Goal: Task Accomplishment & Management: Manage account settings

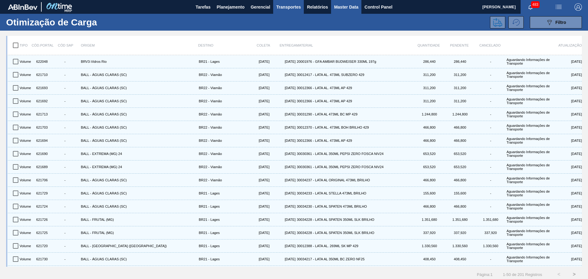
click at [343, 6] on span "Master Data" at bounding box center [346, 6] width 24 height 7
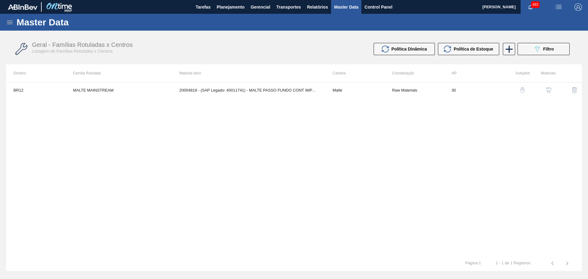
click at [8, 26] on icon at bounding box center [9, 22] width 7 height 7
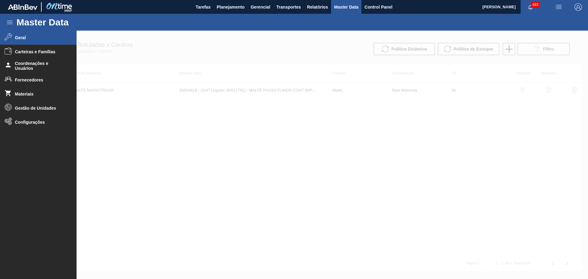
click at [38, 41] on li "Geral" at bounding box center [38, 38] width 77 height 14
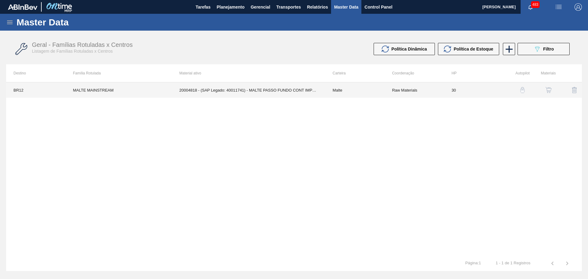
click at [283, 90] on td "20004818 - (SAP Legado: 40011741) - MALTE PASSO FUNDO CONT IMPORT SUP 40%" at bounding box center [248, 89] width 153 height 15
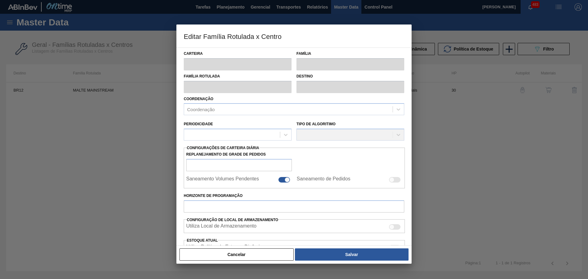
type input "Malte"
type input "MALTE MAINSTREAM"
type input "BR12 - Cebrasa"
type input "0"
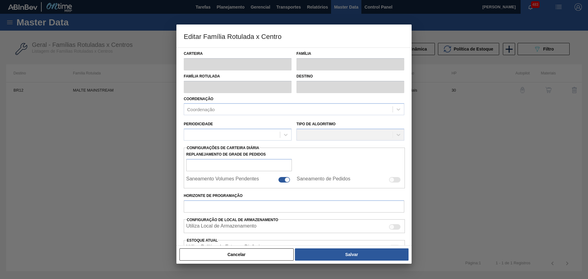
checkbox input "true"
type input "30"
type input "1.500.000"
type input "1.650.000"
type input "100"
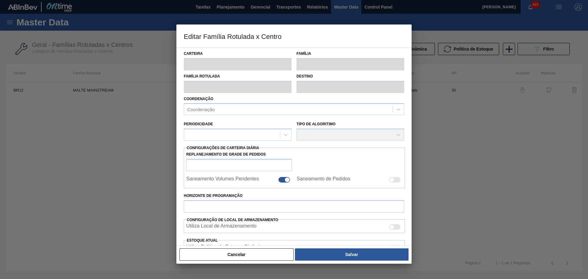
type input "1.650.000,000"
checkbox input "true"
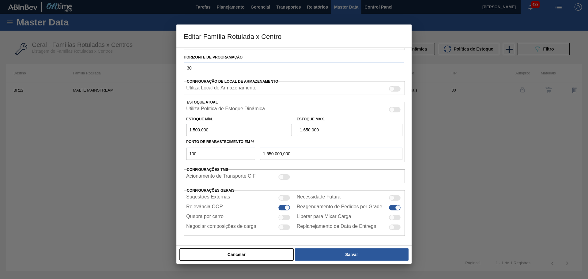
scroll to position [166, 0]
click at [246, 252] on button "Cancelar" at bounding box center [236, 254] width 114 height 12
